Goal: Navigation & Orientation: Find specific page/section

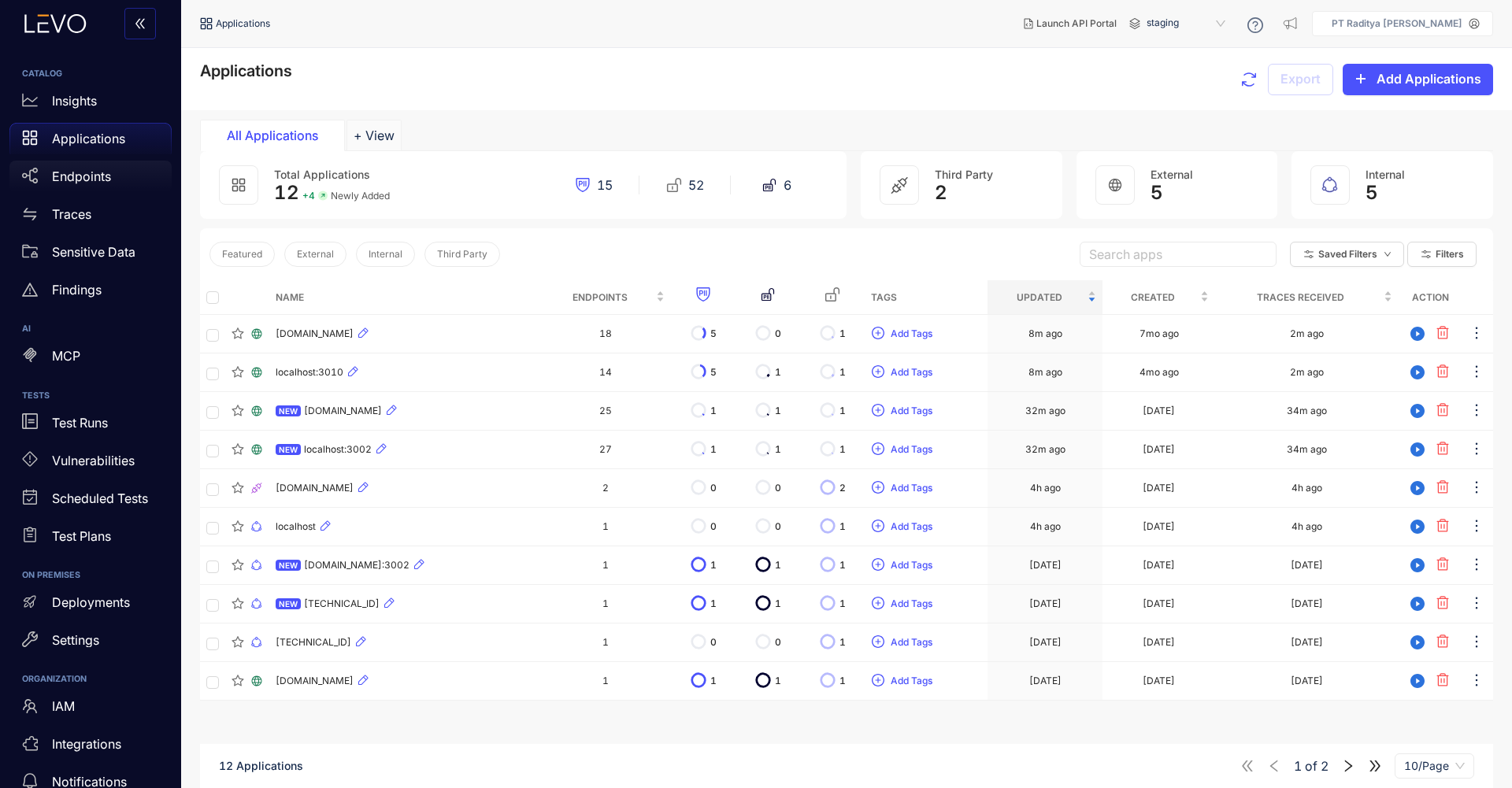
click at [113, 185] on div "Endpoints" at bounding box center [90, 176] width 162 height 31
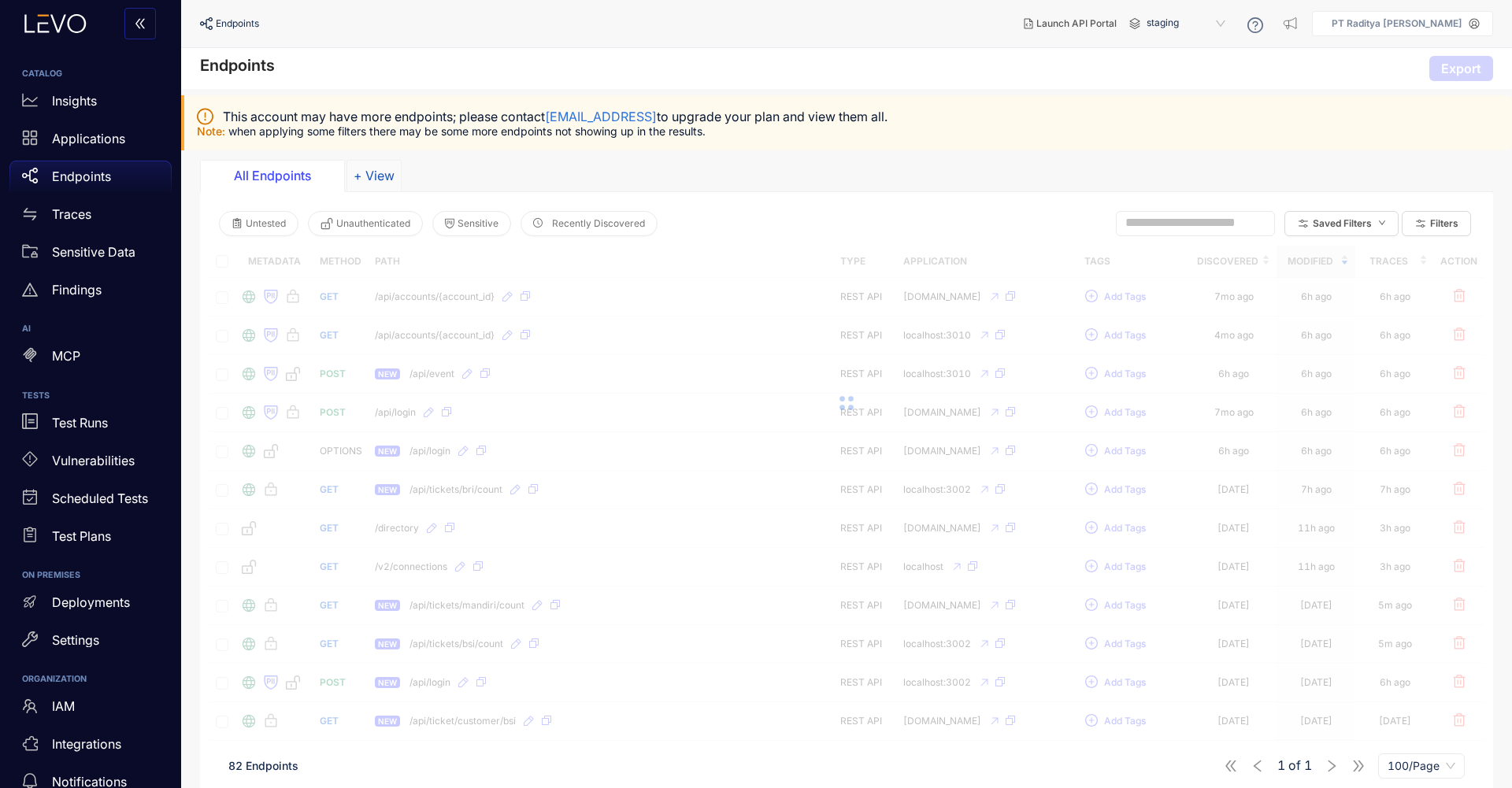
click at [372, 164] on button "+ View" at bounding box center [374, 175] width 55 height 31
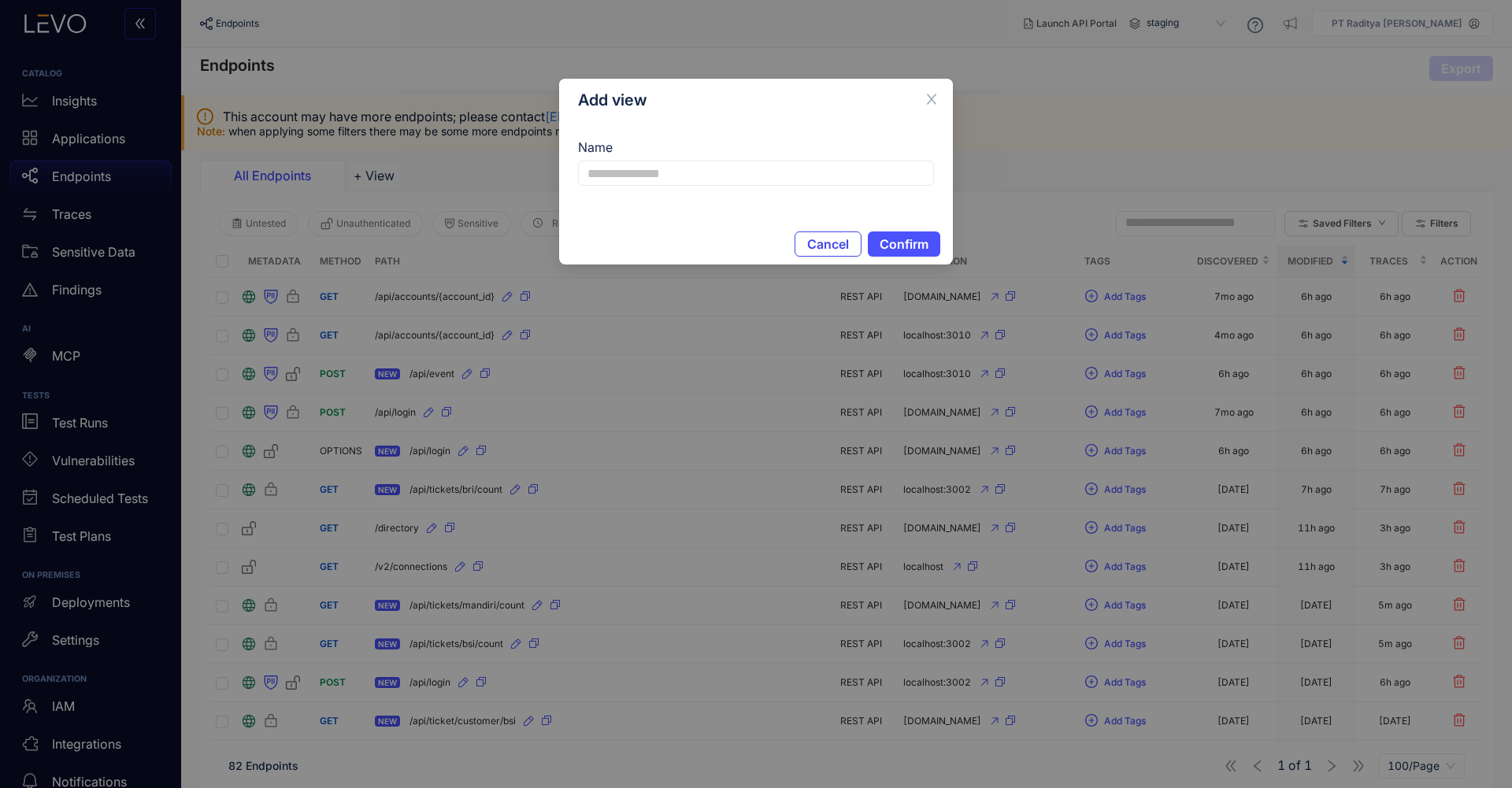
click at [803, 238] on button "Cancel" at bounding box center [828, 243] width 67 height 25
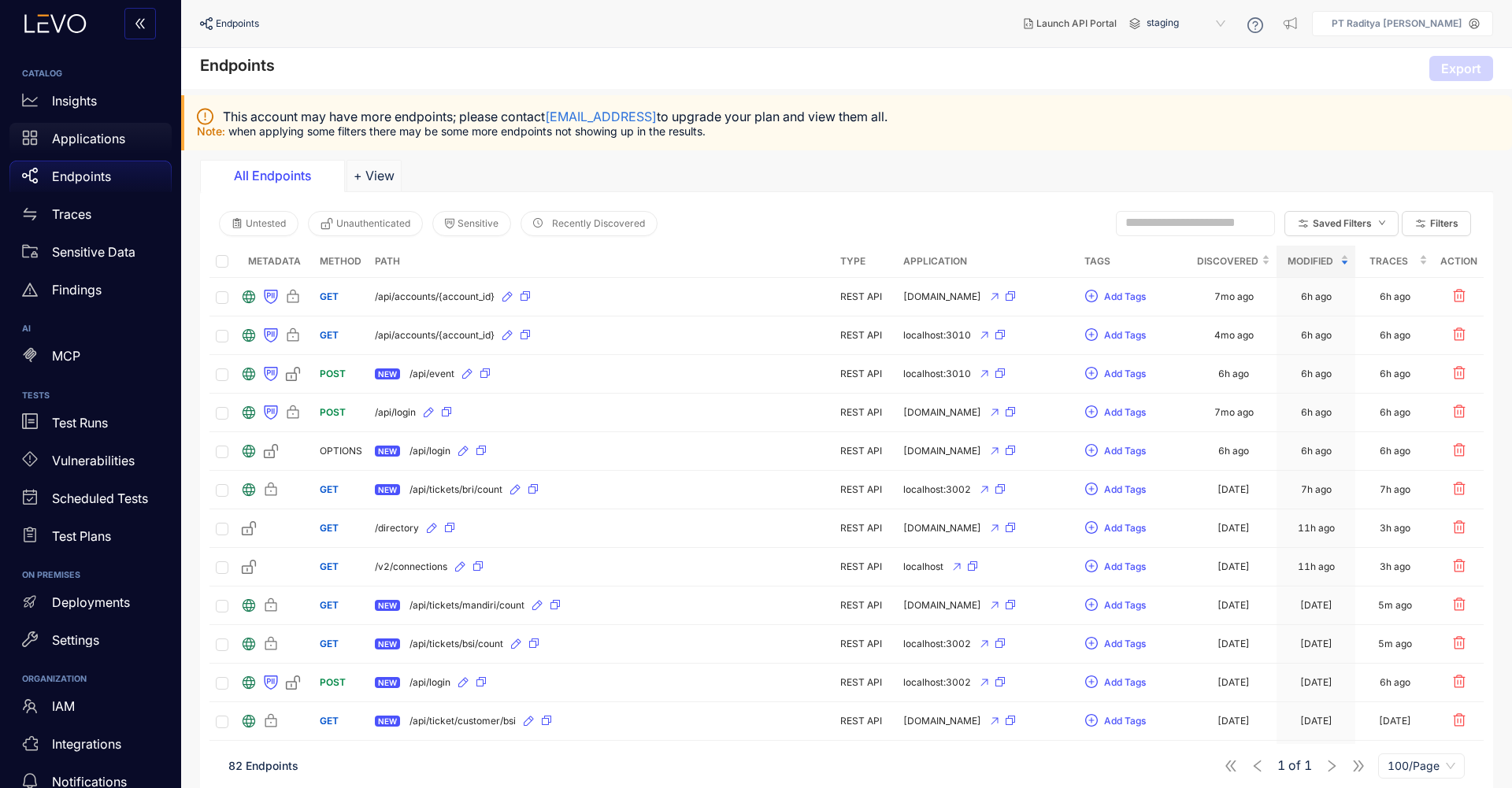
click at [123, 138] on p "Applications" at bounding box center [88, 139] width 73 height 15
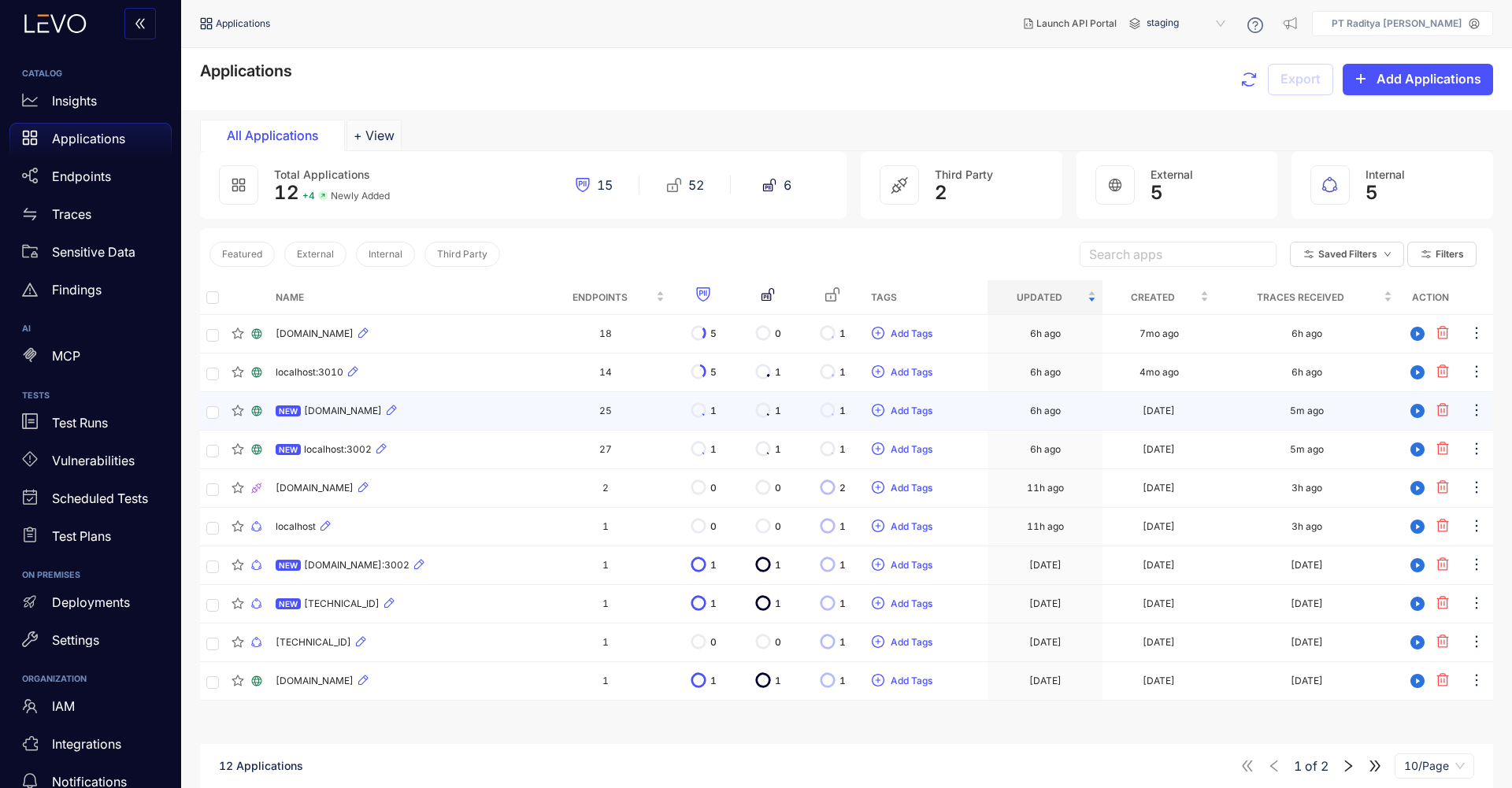
click at [521, 418] on div "NEW [DOMAIN_NAME]" at bounding box center [405, 410] width 259 height 19
